Goal: Feedback & Contribution: Leave review/rating

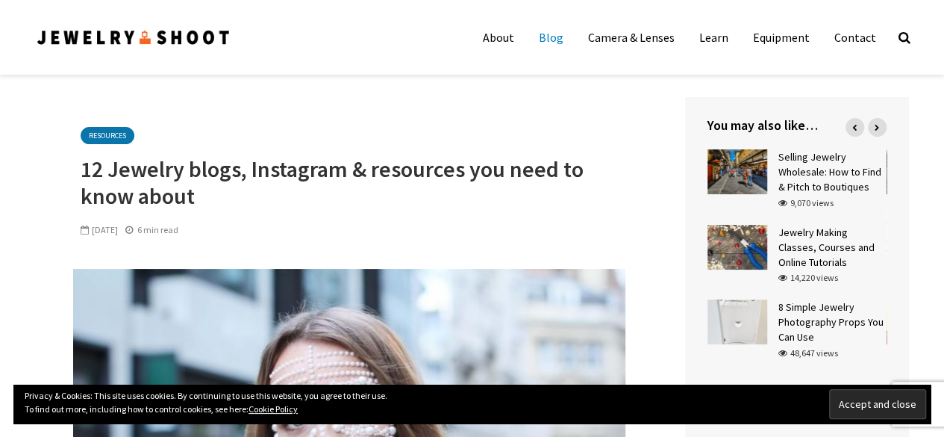
click at [559, 38] on link "Blog" at bounding box center [551, 37] width 47 height 30
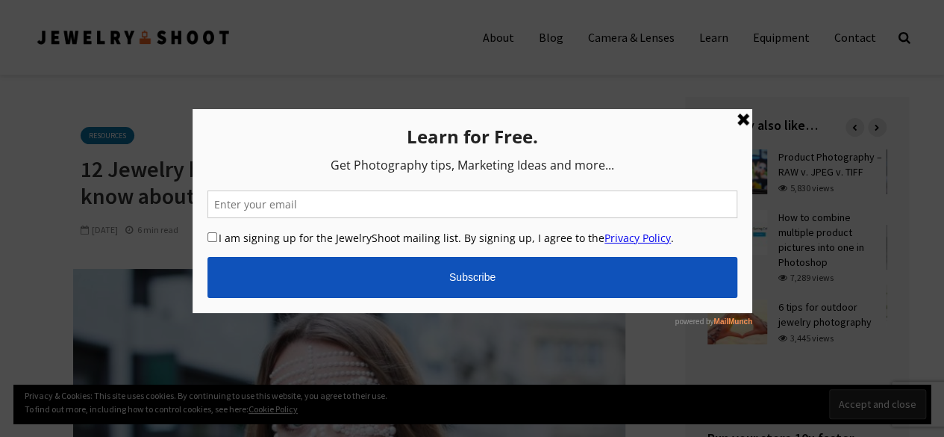
click at [737, 120] on link at bounding box center [743, 119] width 18 height 18
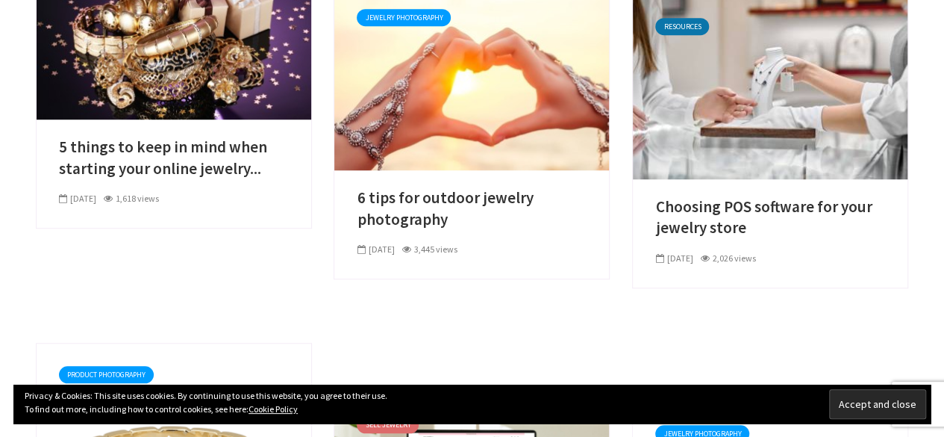
scroll to position [539, 0]
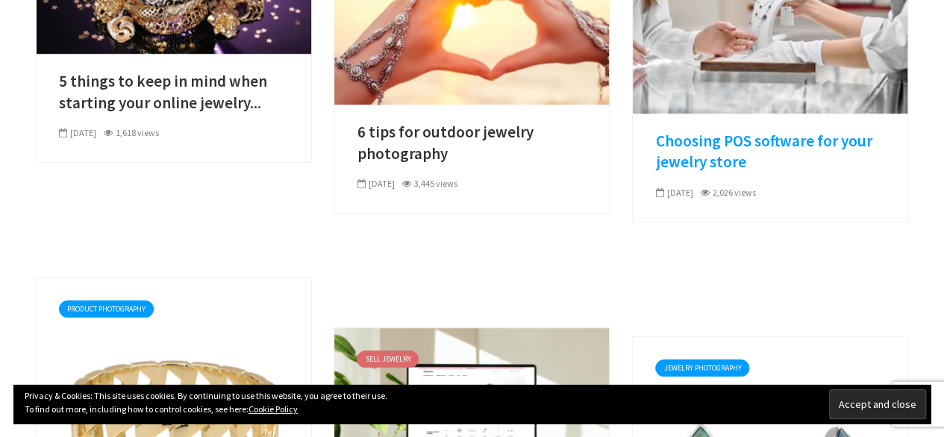
click at [693, 140] on link "Choosing POS software for your jewelry store" at bounding box center [770, 152] width 230 height 43
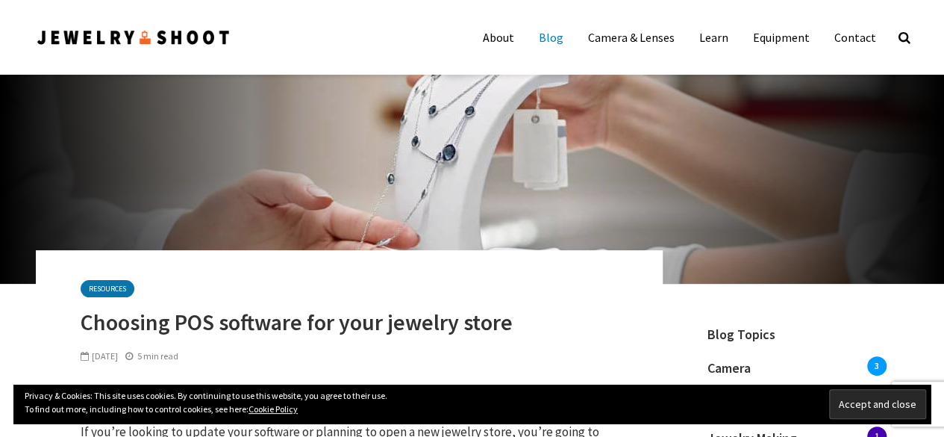
click at [560, 35] on link "Blog" at bounding box center [551, 37] width 47 height 30
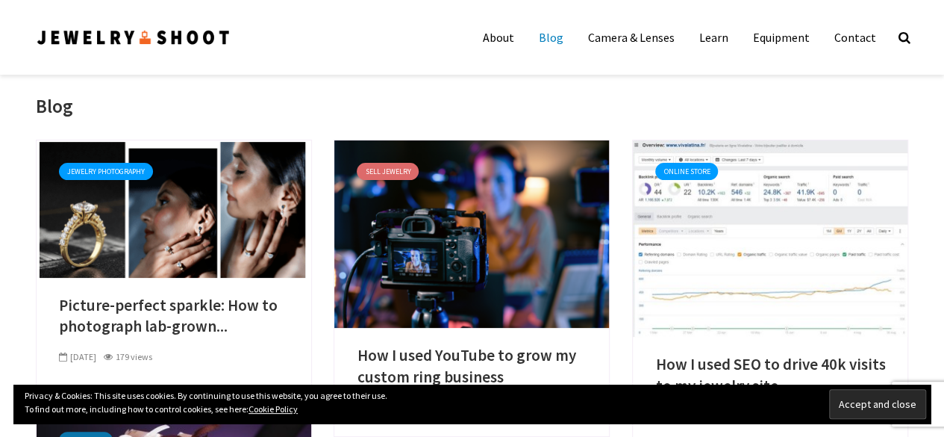
scroll to position [382, 0]
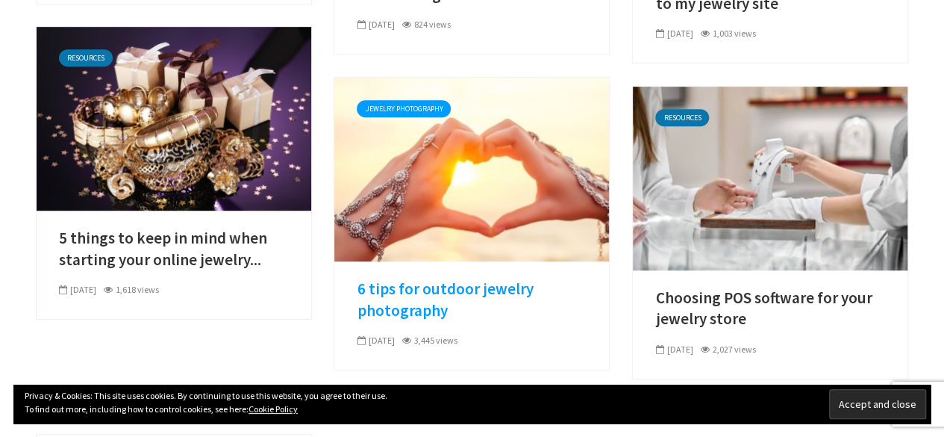
click at [443, 286] on link "6 tips for outdoor jewelry photography" at bounding box center [472, 299] width 230 height 43
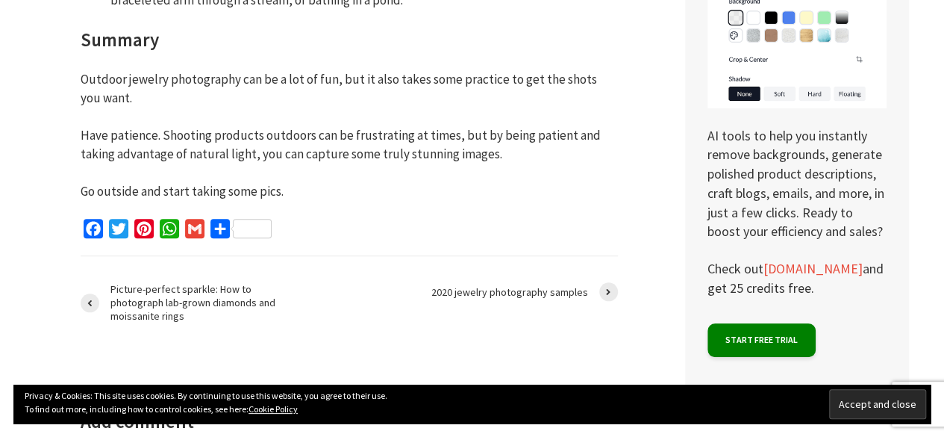
scroll to position [3948, 0]
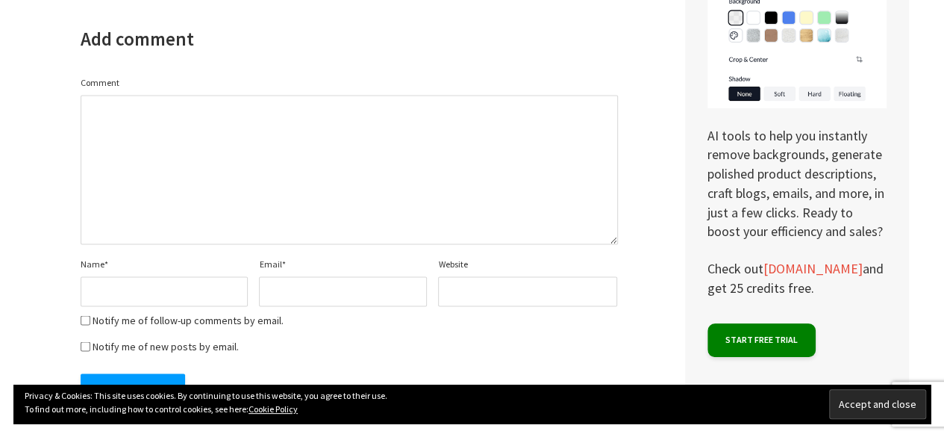
click at [243, 163] on textarea "Comment" at bounding box center [349, 169] width 537 height 149
paste textarea "This post offers incredibly practical tips for using natural light and the righ…"
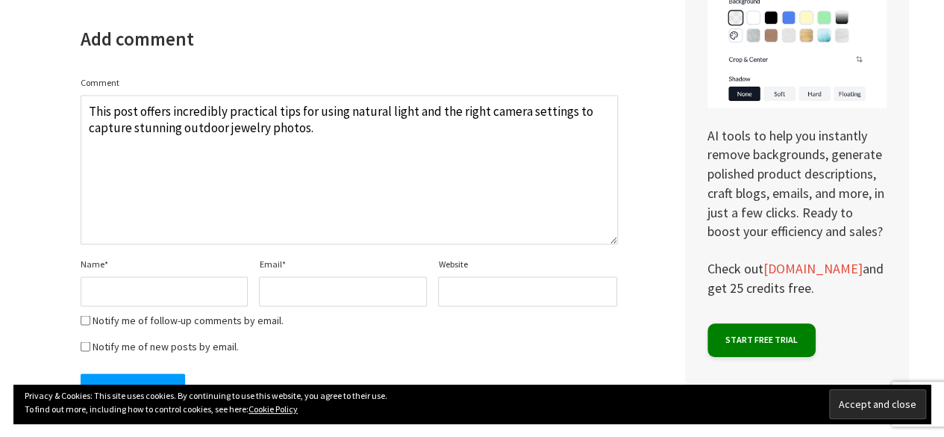
type textarea "This post offers incredibly practical tips for using natural light and the righ…"
click at [134, 276] on input "Name *" at bounding box center [165, 291] width 168 height 30
type input "zaltixsoftsolutions"
click at [298, 276] on input "Email *" at bounding box center [343, 291] width 168 height 30
type input "[EMAIL_ADDRESS][DOMAIN_NAME]"
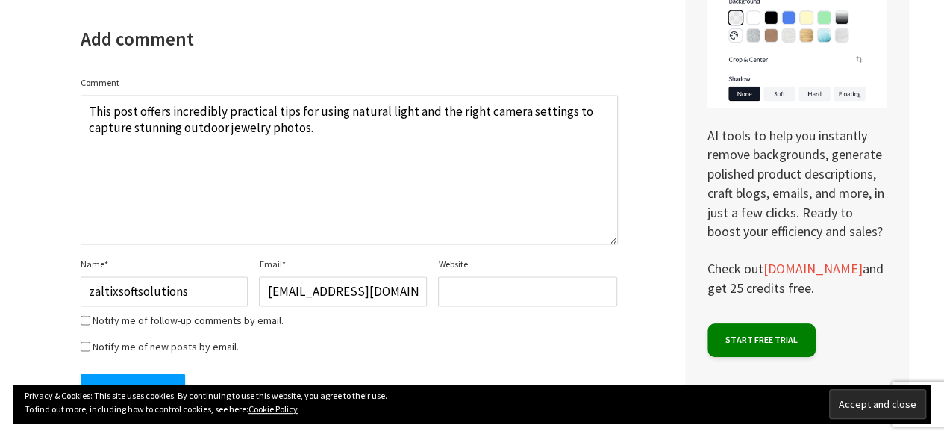
click at [468, 276] on input "Website" at bounding box center [527, 291] width 179 height 30
paste input "[URL][DOMAIN_NAME]"
type input "[URL][DOMAIN_NAME]"
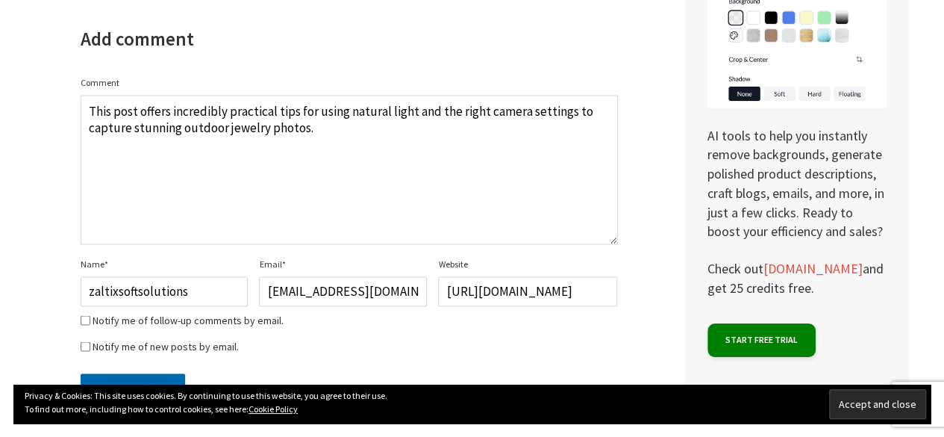
click at [148, 374] on input "Submit Comment" at bounding box center [133, 388] width 104 height 30
